Goal: Find specific page/section: Find specific page/section

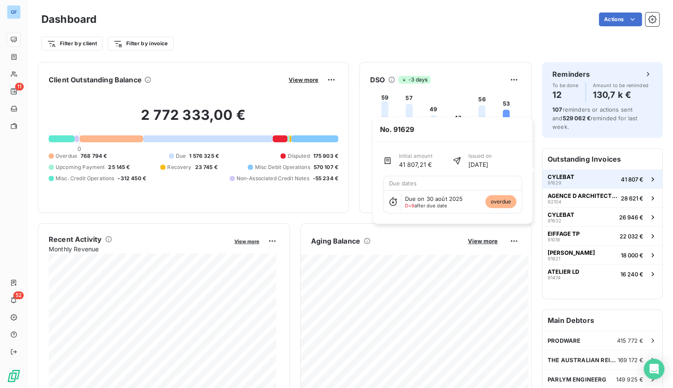
click at [553, 173] on span "CYLEBAT" at bounding box center [560, 176] width 27 height 7
